Goal: Task Accomplishment & Management: Use online tool/utility

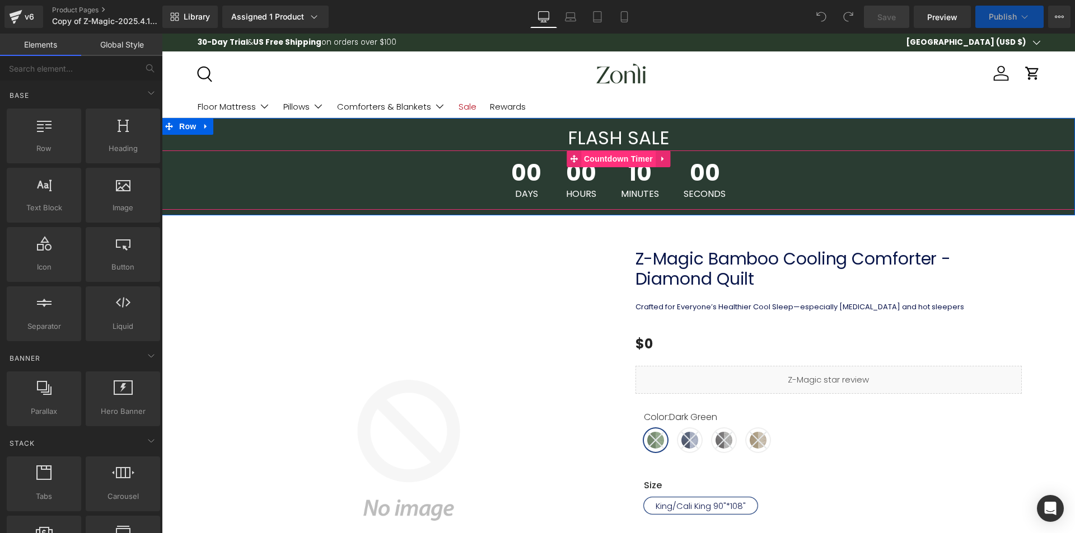
click at [610, 152] on span "Countdown Timer" at bounding box center [618, 159] width 74 height 17
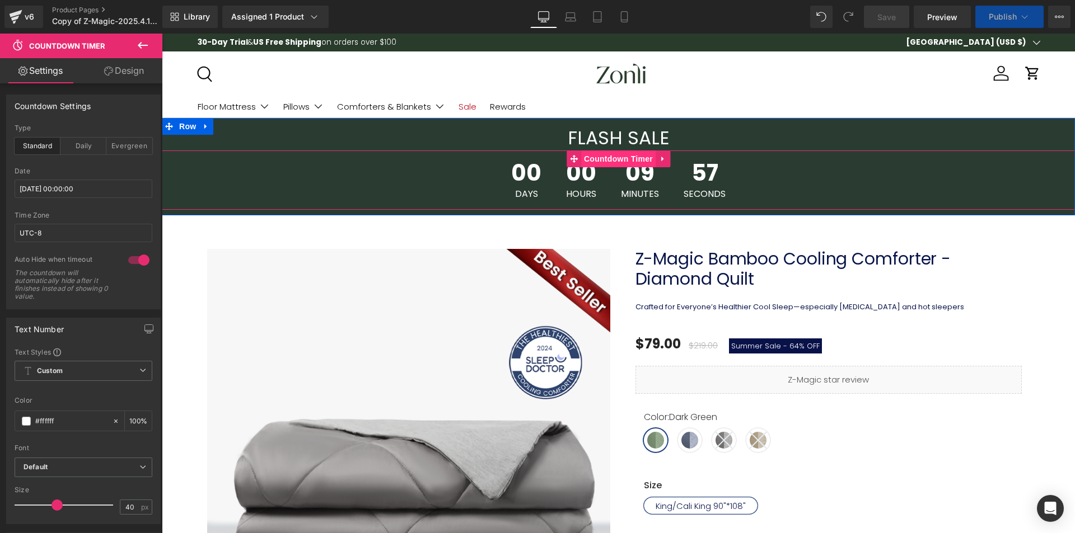
click at [596, 156] on span "Countdown Timer" at bounding box center [618, 159] width 74 height 17
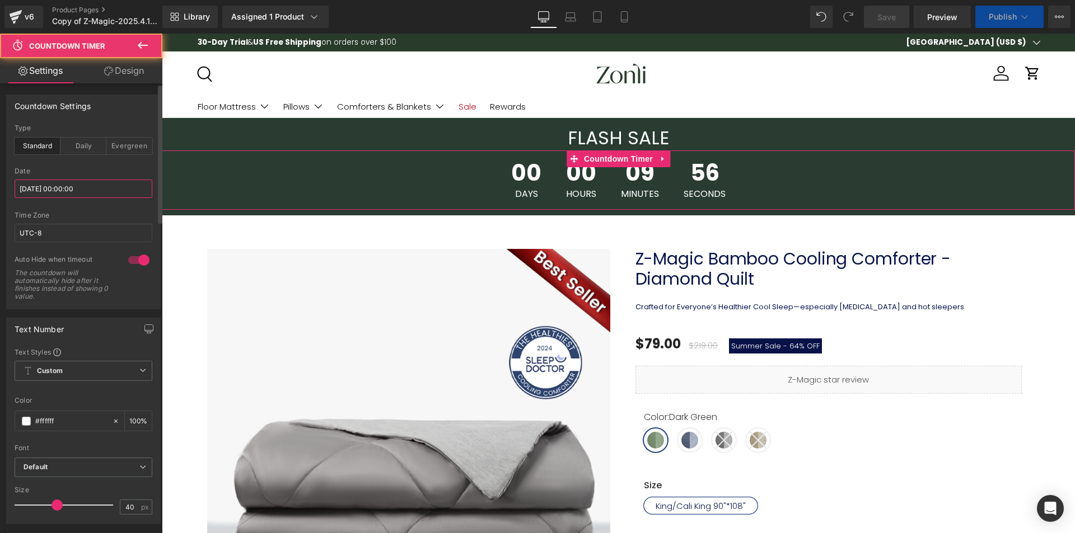
click at [79, 191] on input "2025/09/25 00:00:00" at bounding box center [84, 189] width 138 height 18
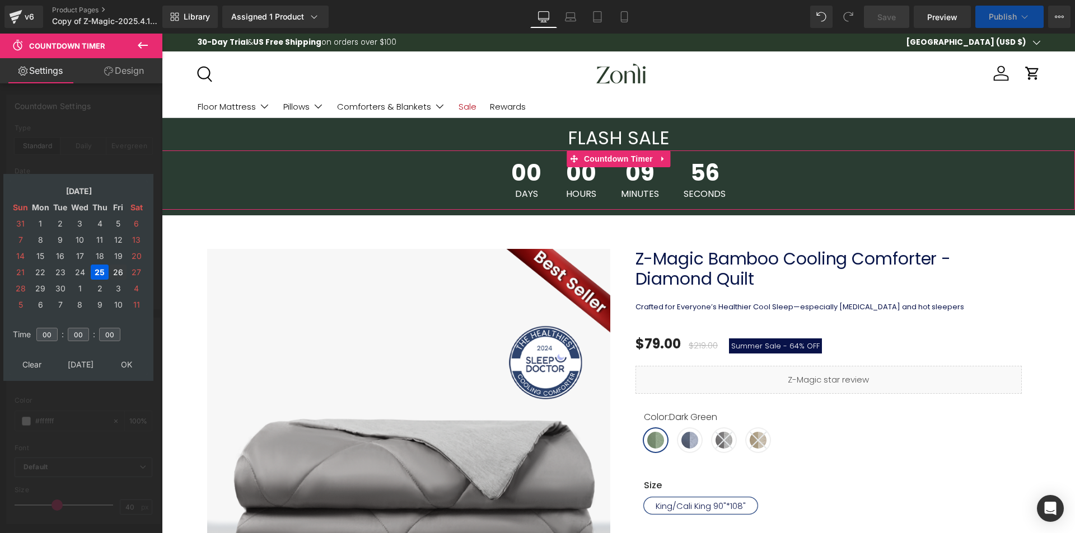
click at [114, 274] on td "26" at bounding box center [118, 272] width 17 height 15
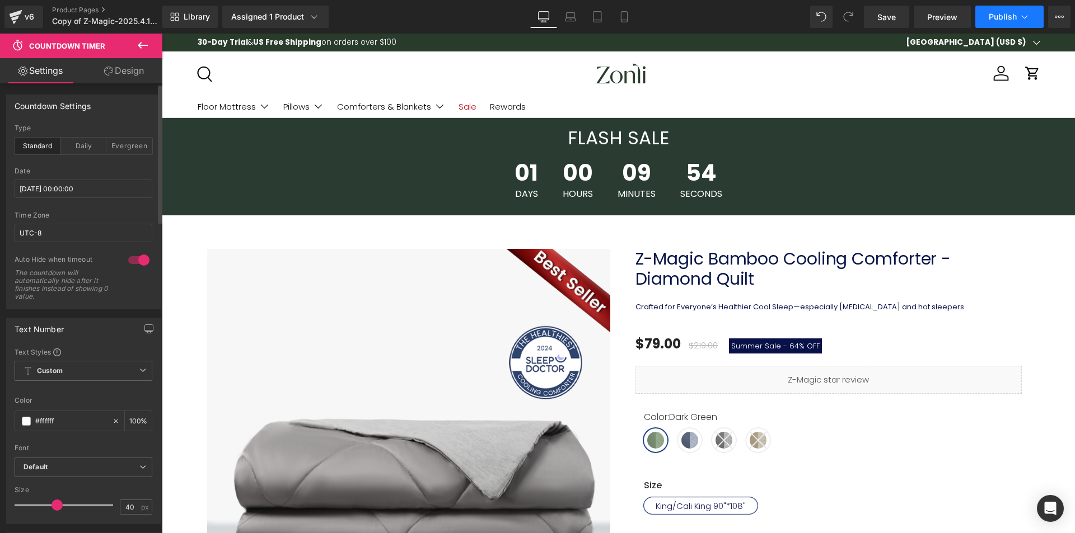
click at [1014, 19] on span "Publish" at bounding box center [1003, 16] width 28 height 9
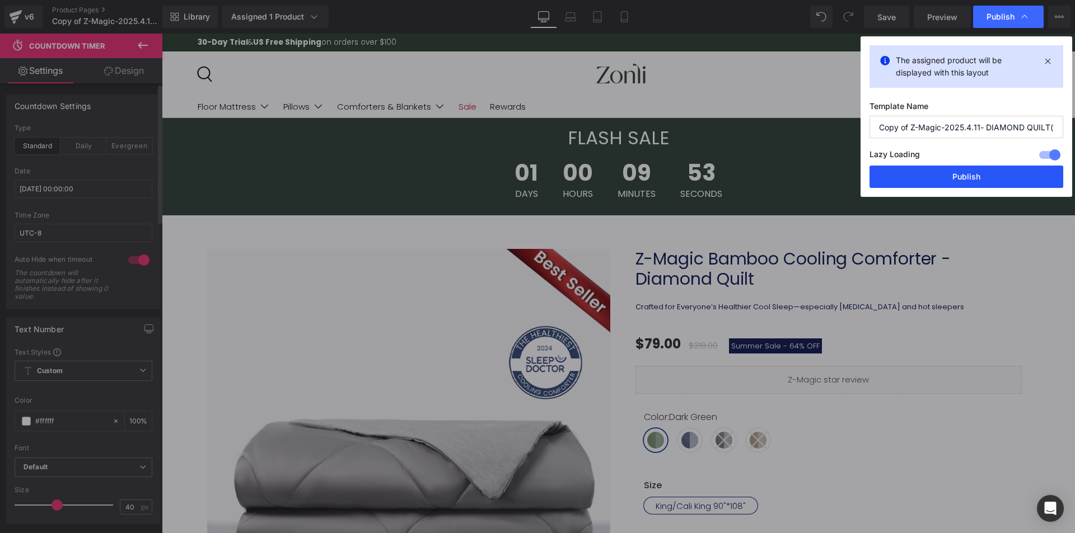
click at [991, 174] on button "Publish" at bounding box center [966, 177] width 194 height 22
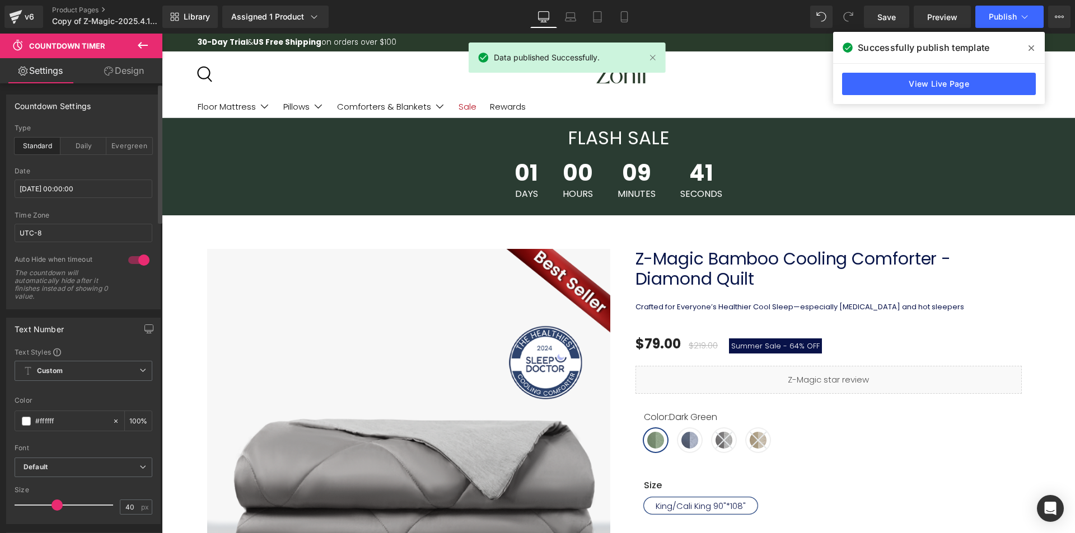
click at [1033, 46] on icon at bounding box center [1031, 48] width 6 height 6
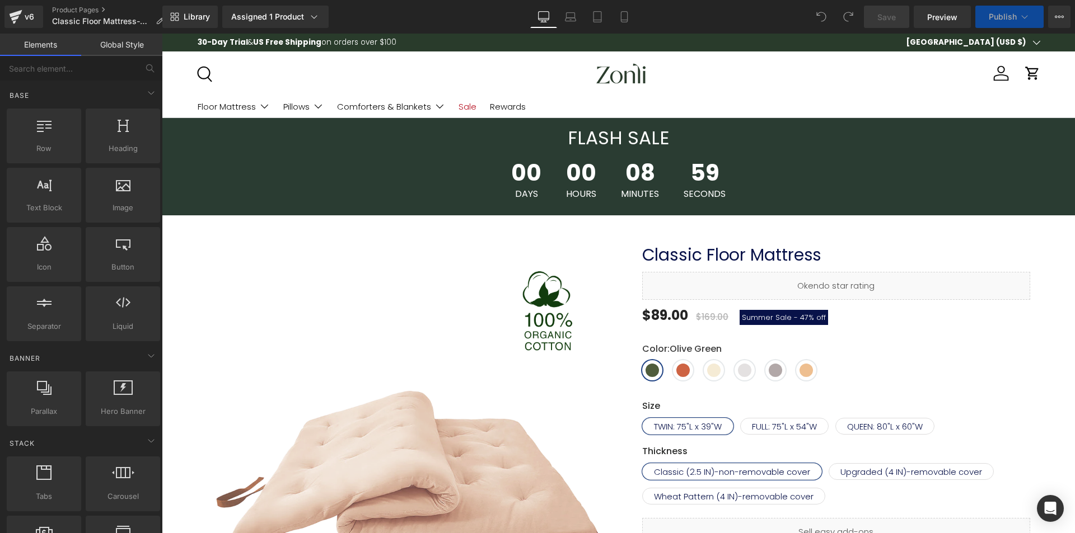
click at [604, 163] on div "00 Days 00 Hours 08 Minutes 59 Seconds Countdown Timer" at bounding box center [618, 180] width 913 height 59
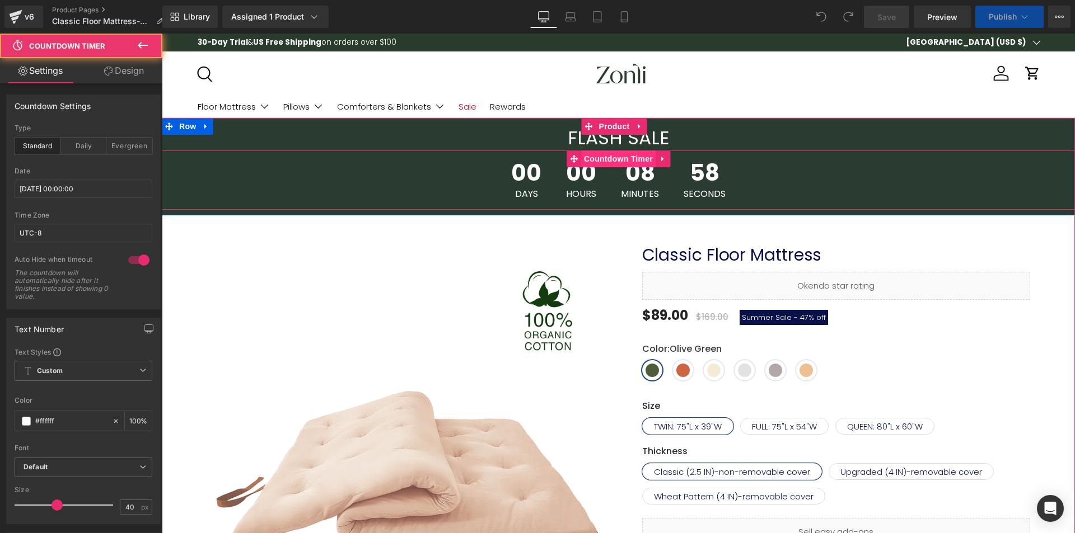
click at [611, 160] on span "Countdown Timer" at bounding box center [618, 159] width 74 height 17
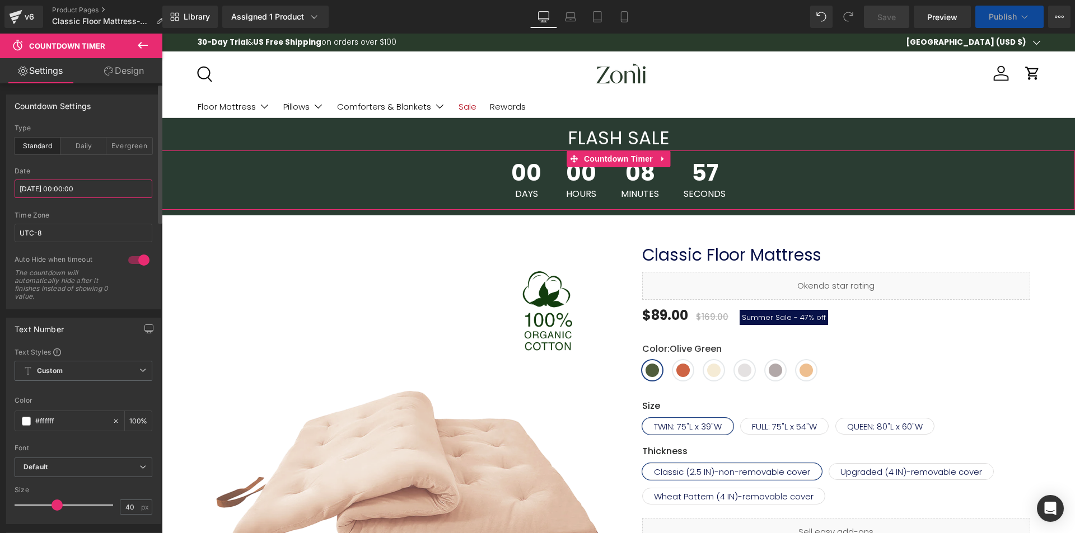
click at [69, 194] on input "2025/09/25 00:00:00" at bounding box center [84, 189] width 138 height 18
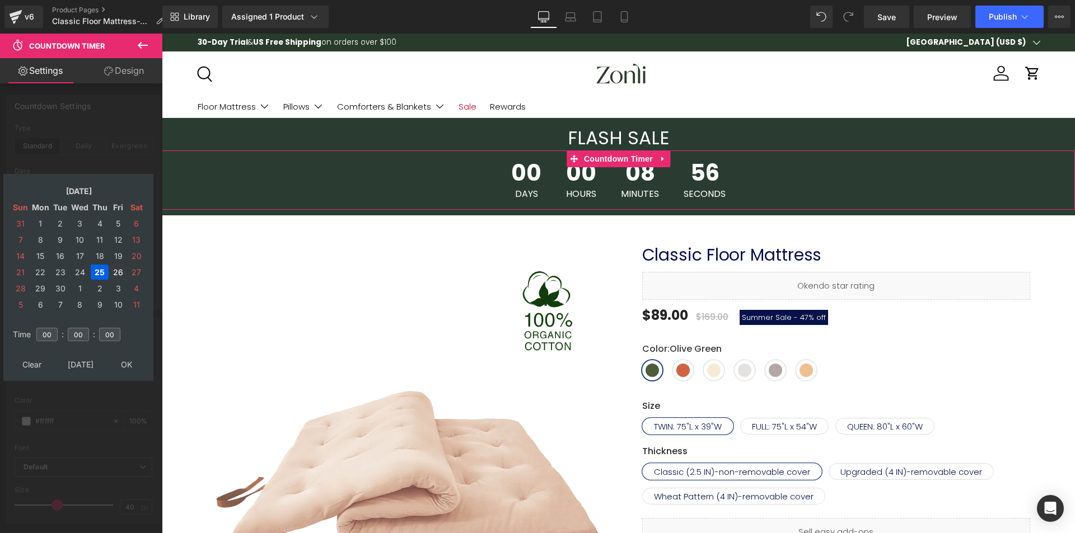
click at [115, 271] on td "26" at bounding box center [118, 272] width 17 height 15
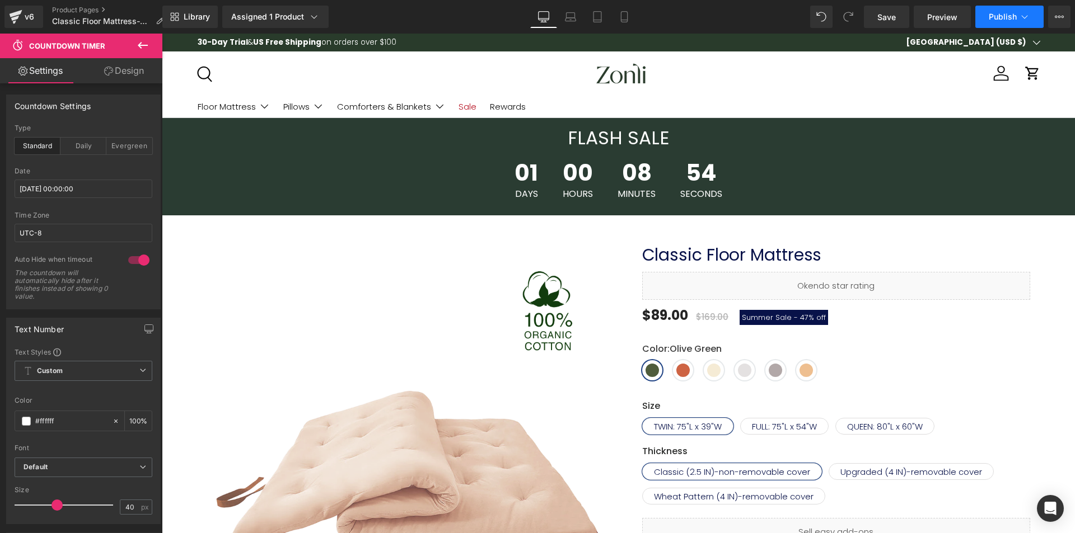
click at [999, 15] on span "Publish" at bounding box center [1003, 16] width 28 height 9
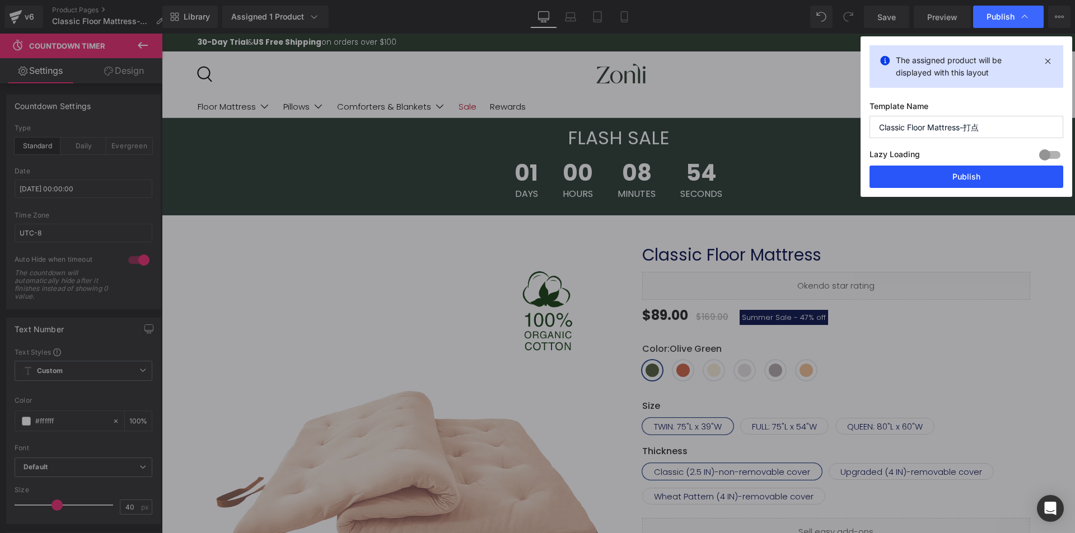
click at [974, 172] on button "Publish" at bounding box center [966, 177] width 194 height 22
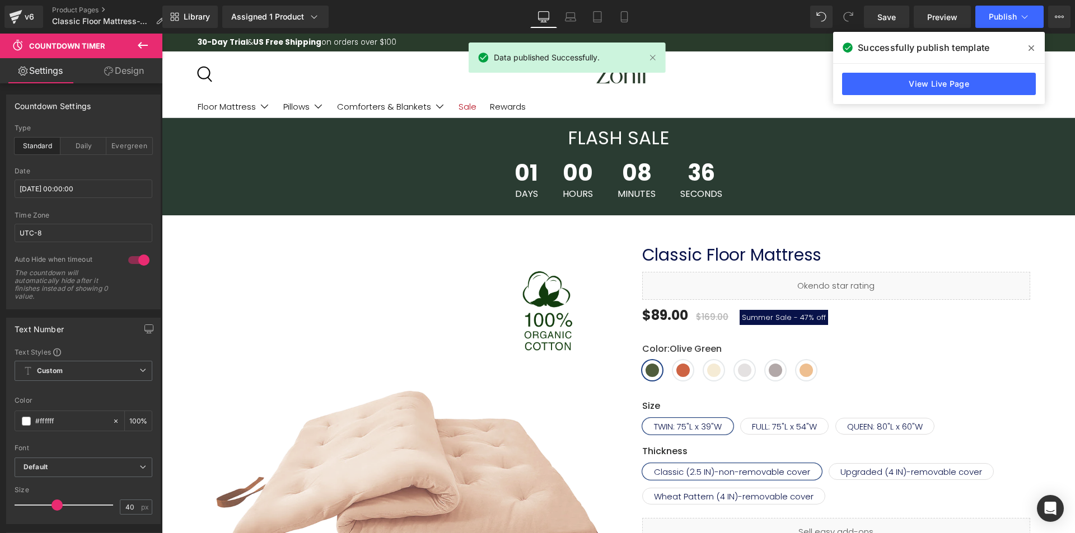
click at [1032, 52] on icon at bounding box center [1031, 48] width 6 height 9
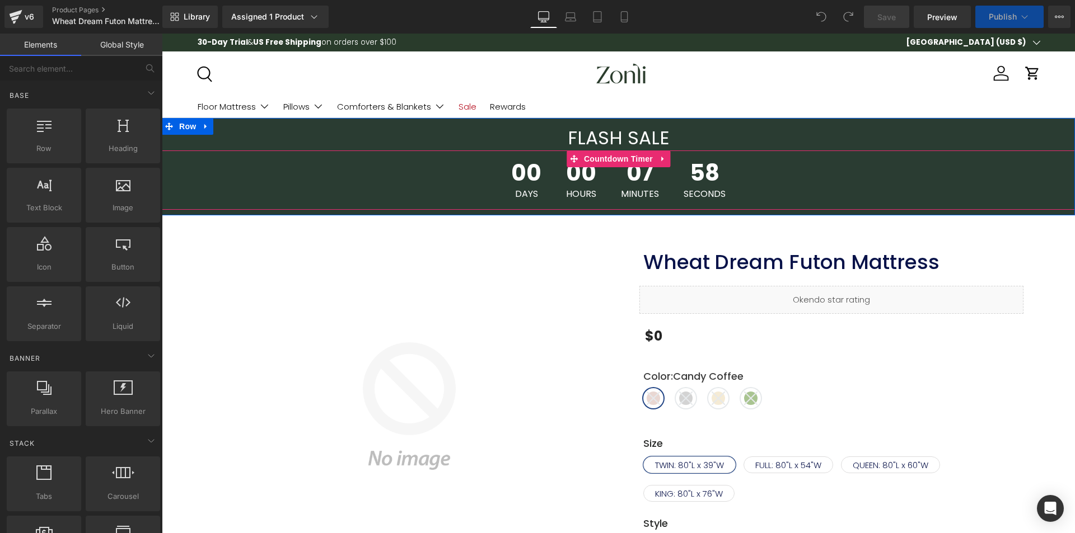
click at [620, 161] on span "Countdown Timer" at bounding box center [618, 159] width 74 height 17
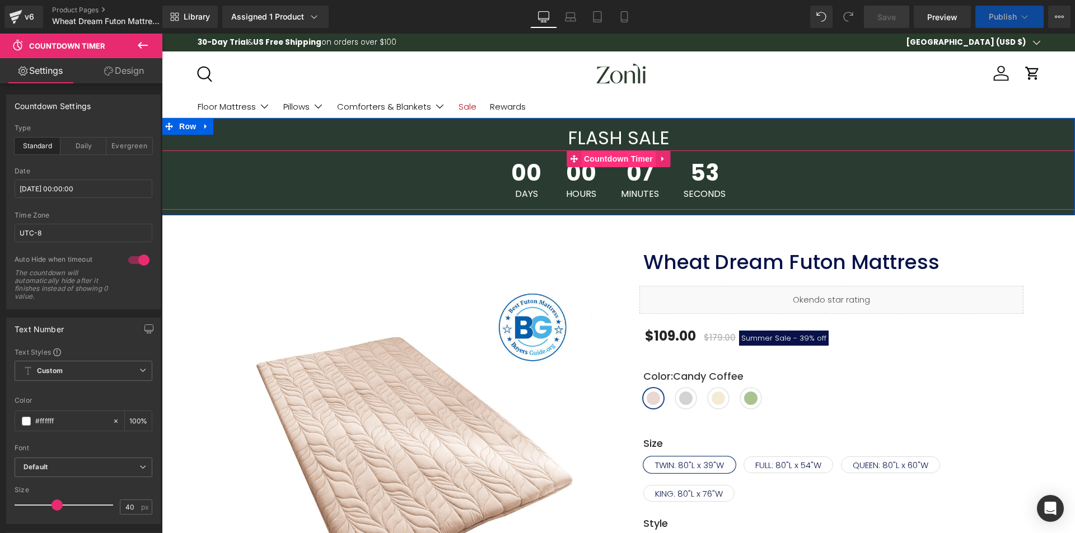
click at [610, 164] on span "Countdown Timer" at bounding box center [618, 159] width 74 height 17
click at [89, 188] on input "2025/09/25 00:00:00" at bounding box center [84, 189] width 138 height 18
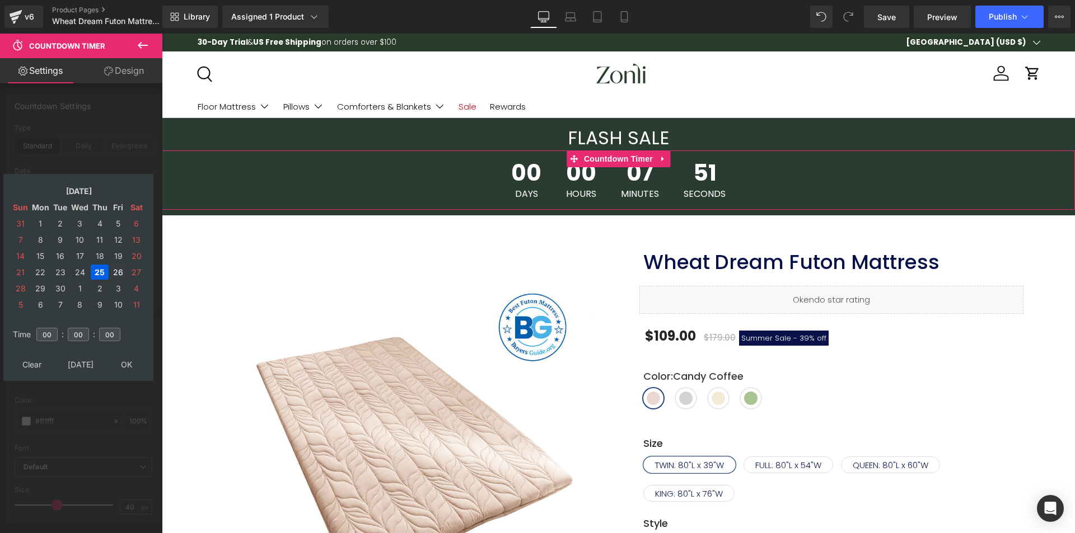
click at [122, 267] on td "26" at bounding box center [118, 272] width 17 height 15
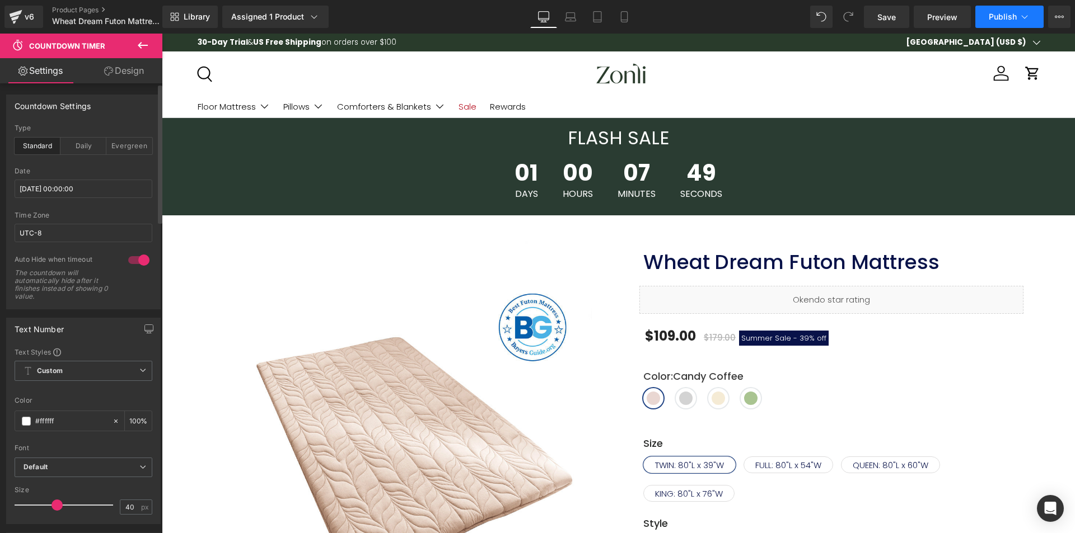
click at [1013, 23] on button "Publish" at bounding box center [1009, 17] width 68 height 22
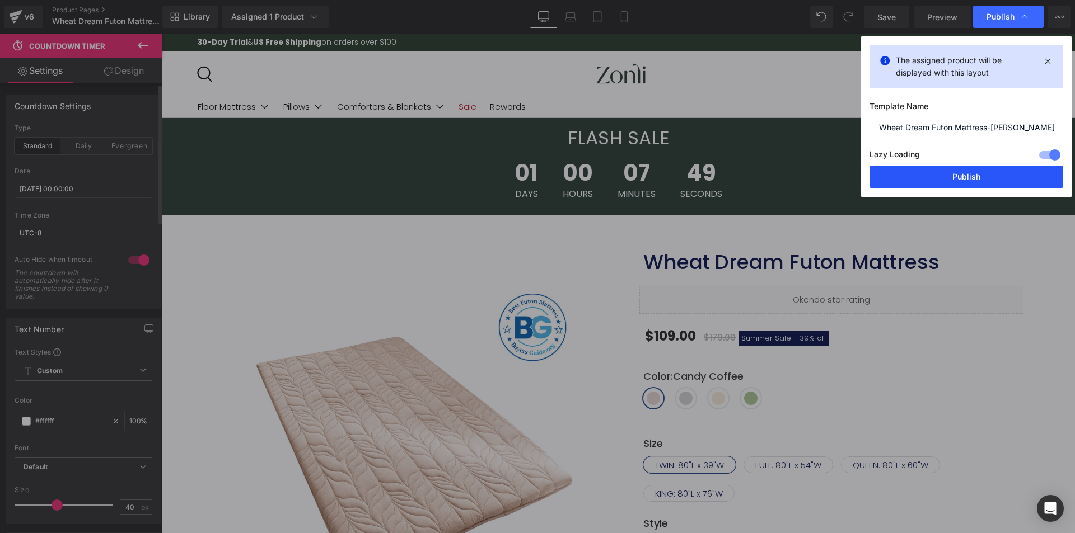
click at [975, 174] on button "Publish" at bounding box center [966, 177] width 194 height 22
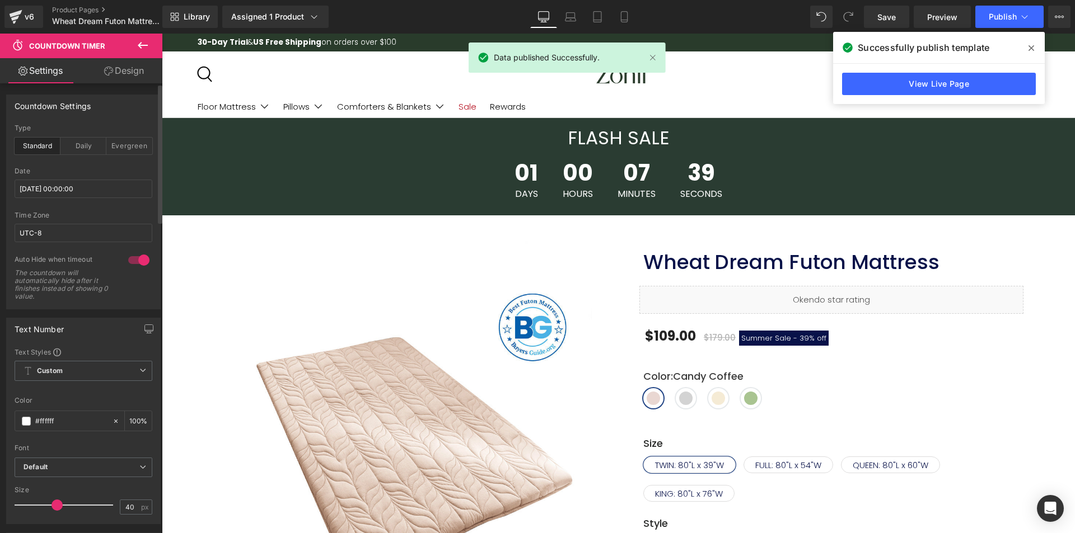
click at [1026, 48] on span at bounding box center [1031, 48] width 18 height 18
